Goal: Task Accomplishment & Management: Manage account settings

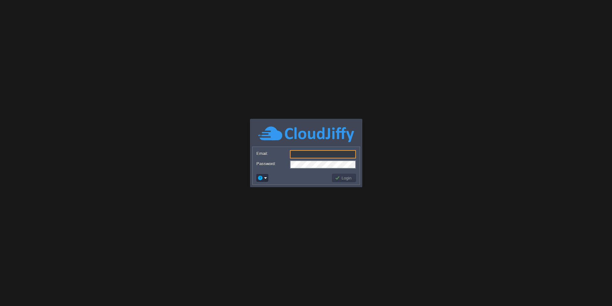
type input "[EMAIL_ADDRESS][DOMAIN_NAME]"
click at [346, 178] on button "Login" at bounding box center [344, 178] width 18 height 6
click at [320, 177] on td at bounding box center [293, 178] width 76 height 10
click at [340, 180] on button "Login" at bounding box center [344, 178] width 18 height 6
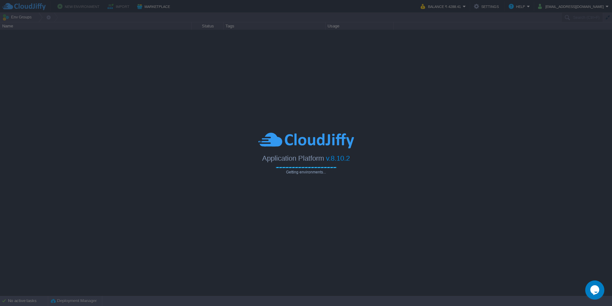
click at [294, 138] on img at bounding box center [306, 141] width 96 height 18
type input "Search (Ctrl+F)"
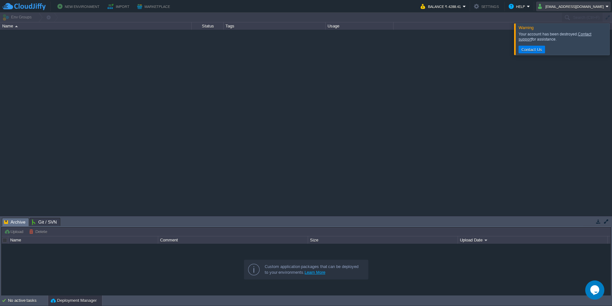
click at [572, 5] on button "[EMAIL_ADDRESS][DOMAIN_NAME]" at bounding box center [572, 7] width 68 height 8
click at [574, 31] on link "Sign out" at bounding box center [583, 33] width 54 height 7
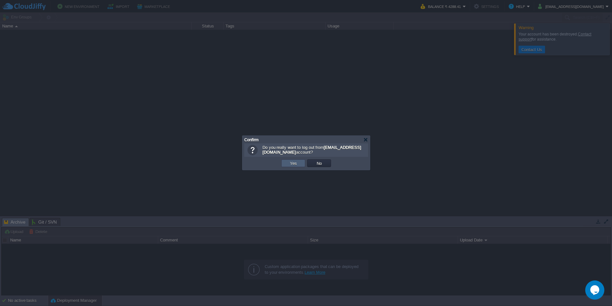
click at [290, 160] on td "Yes" at bounding box center [293, 163] width 24 height 8
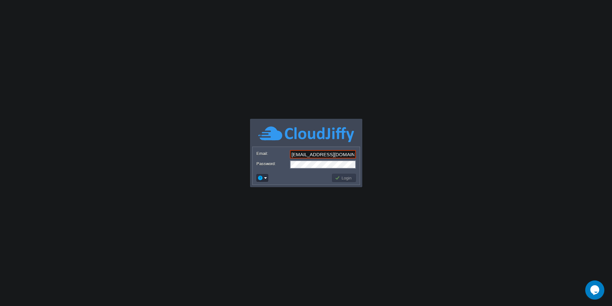
click at [228, 111] on body "Application Platform v.8.10.2 Email: [EMAIL_ADDRESS][DOMAIN_NAME] Password: Log…" at bounding box center [306, 153] width 612 height 306
click at [318, 153] on input "[EMAIL_ADDRESS][DOMAIN_NAME]" at bounding box center [323, 154] width 66 height 8
paste input "sarthakbanshal@sarthakmetals"
click at [381, 151] on body "Application Platform v.8.10.2 Email: sarthakbanshal@sarthakmetals.com Password:…" at bounding box center [306, 153] width 612 height 306
click at [352, 176] on button "Login" at bounding box center [344, 178] width 18 height 6
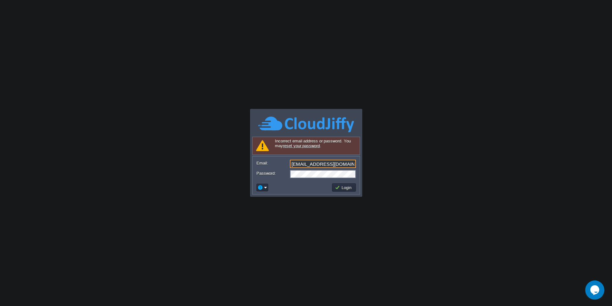
drag, startPoint x: 292, startPoint y: 164, endPoint x: 280, endPoint y: 163, distance: 11.8
click at [280, 163] on div "Email: sarthakbanshal@sarthakmetals.com" at bounding box center [306, 163] width 100 height 9
drag, startPoint x: 342, startPoint y: 162, endPoint x: 385, endPoint y: 167, distance: 43.7
click at [385, 167] on body "Application Platform v.8.10.2 Signing in... Incorrect email address or password…" at bounding box center [306, 153] width 612 height 306
click at [306, 182] on td at bounding box center [293, 187] width 76 height 10
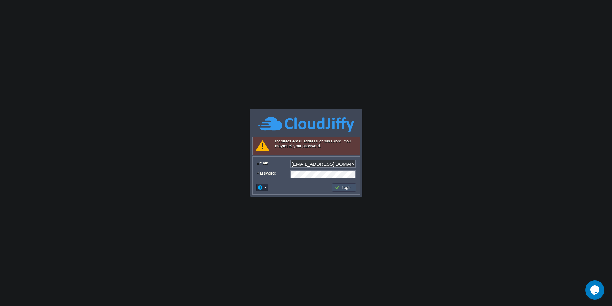
click at [342, 185] on button "Login" at bounding box center [344, 187] width 18 height 6
drag, startPoint x: 271, startPoint y: 138, endPoint x: 326, endPoint y: 147, distance: 55.9
click at [326, 147] on div "Incorrect email address or password. You may reset your password ." at bounding box center [306, 145] width 108 height 18
copy div "Incorrect email address or password. You may reset your password ."
drag, startPoint x: 312, startPoint y: 165, endPoint x: 286, endPoint y: 162, distance: 26.0
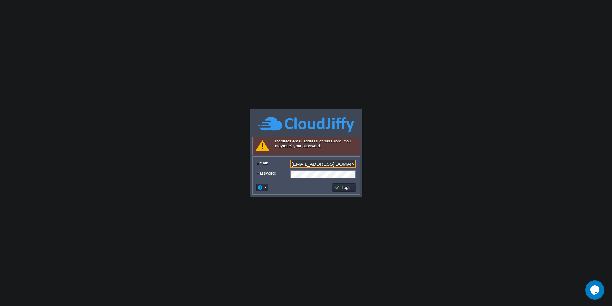
click at [286, 162] on div "Email: sarthakbanshal@sarthakmetals.com" at bounding box center [306, 163] width 100 height 9
click at [297, 187] on td at bounding box center [293, 187] width 76 height 10
click at [347, 188] on button "Login" at bounding box center [344, 187] width 18 height 6
click at [320, 164] on input "sarthakbanshal@sarthakmetals.com" at bounding box center [323, 163] width 66 height 8
click at [311, 162] on input "[EMAIL_ADDRESS][DOMAIN_NAME]" at bounding box center [323, 163] width 66 height 8
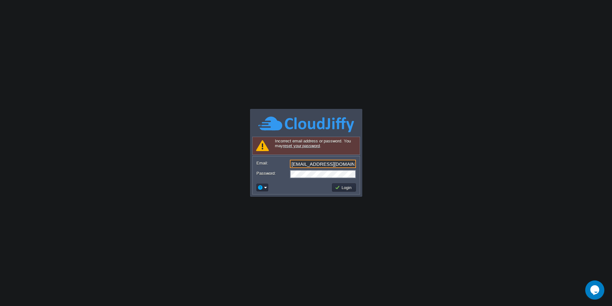
paste input "text"
click at [349, 189] on button "Login" at bounding box center [344, 187] width 18 height 6
click at [292, 165] on input "arthakbansal@sarthakmetals.com" at bounding box center [323, 163] width 66 height 8
drag, startPoint x: 349, startPoint y: 194, endPoint x: 340, endPoint y: 183, distance: 14.3
click at [340, 183] on div "Incorrect email address or password. You may reset your password . Email: sarth…" at bounding box center [306, 166] width 112 height 60
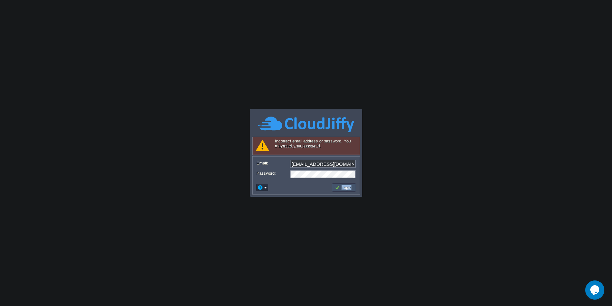
click at [341, 188] on button "Login" at bounding box center [344, 187] width 18 height 6
drag, startPoint x: 324, startPoint y: 166, endPoint x: 374, endPoint y: 168, distance: 49.8
click at [374, 168] on body "Application Platform v.8.10.2 Signing in... Required Field Incorrect email addr…" at bounding box center [306, 153] width 612 height 306
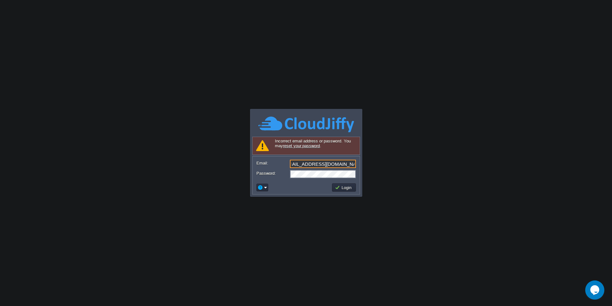
type input "[EMAIL_ADDRESS][DOMAIN_NAME]"
click at [299, 165] on input "[EMAIL_ADDRESS][DOMAIN_NAME]" at bounding box center [323, 163] width 66 height 8
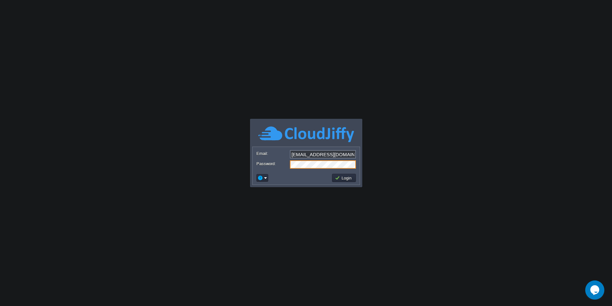
click at [308, 152] on input "[EMAIL_ADDRESS][DOMAIN_NAME]" at bounding box center [323, 154] width 66 height 8
paste input "sarthakbansal@sarthakmetals"
type input "[EMAIL_ADDRESS][DOMAIN_NAME]"
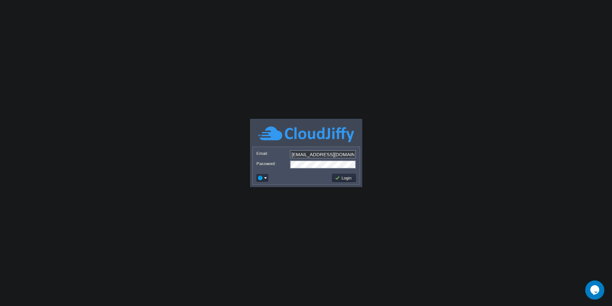
click at [444, 149] on body "Application Platform v.8.10.2 Email: [EMAIL_ADDRESS][DOMAIN_NAME] Password: Log…" at bounding box center [306, 153] width 612 height 306
click at [345, 174] on td "Login" at bounding box center [344, 177] width 24 height 8
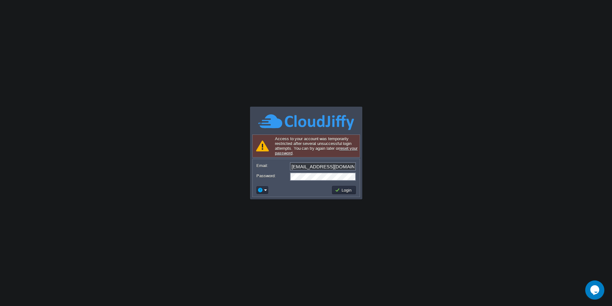
click at [386, 189] on body "Application Platform v.8.10.2 Signing in... Access to your account was temporar…" at bounding box center [306, 153] width 612 height 306
